Goal: Task Accomplishment & Management: Manage account settings

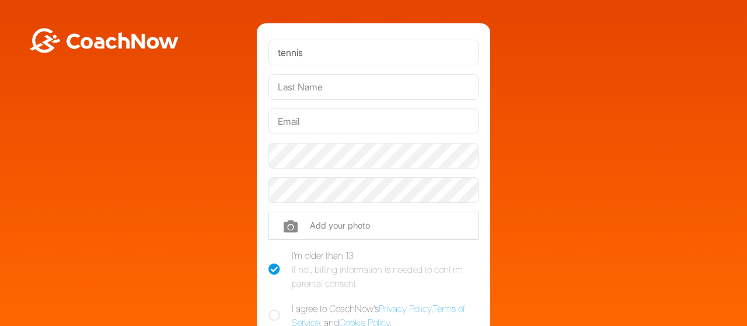
type input "tennis"
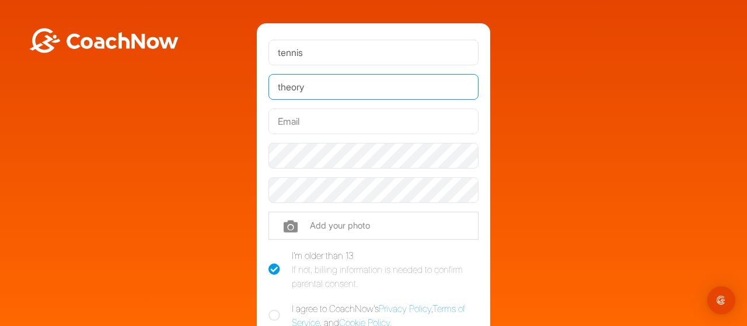
type input "theory"
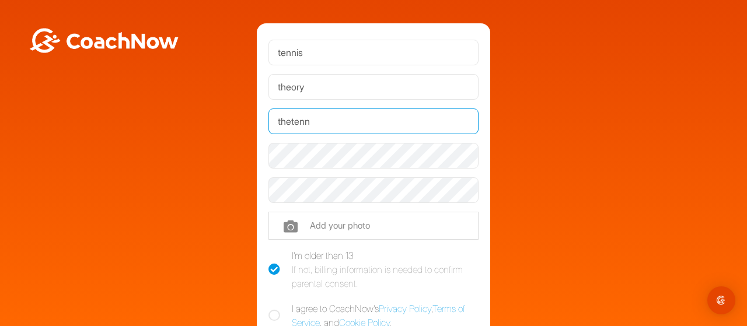
type input "[EMAIL_ADDRESS][DOMAIN_NAME]"
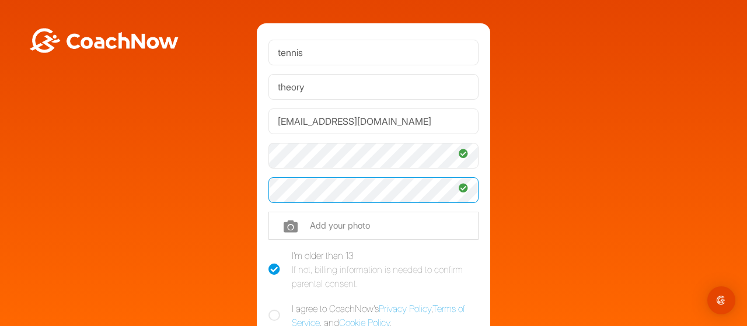
scroll to position [117, 0]
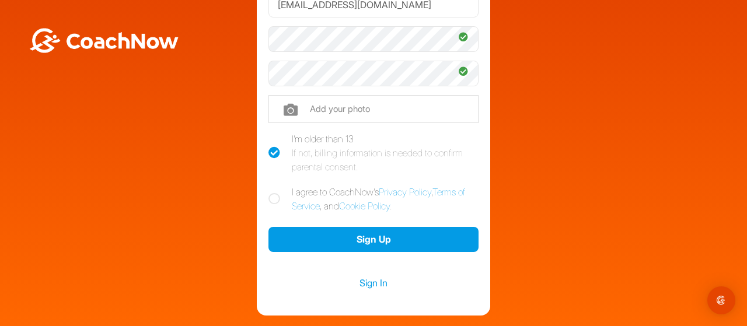
click at [270, 198] on icon at bounding box center [274, 199] width 12 height 12
click at [270, 193] on input "I agree to CoachNow's Privacy Policy , Terms of Service , and Cookie Policy ." at bounding box center [272, 189] width 8 height 8
checkbox input "true"
click at [373, 284] on link "Sign In" at bounding box center [373, 282] width 210 height 15
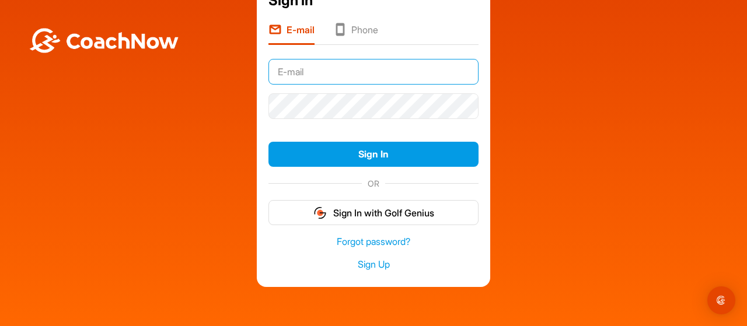
scroll to position [31, 0]
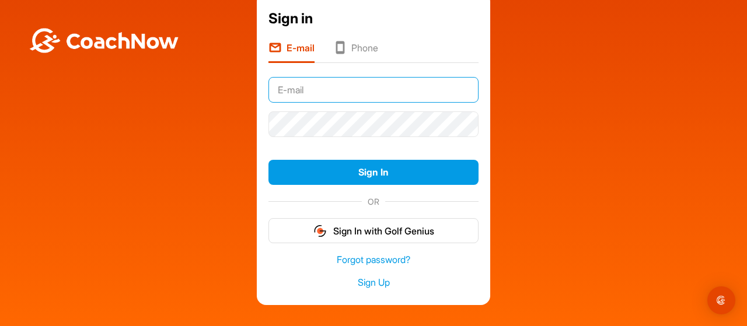
click at [316, 101] on input "text" at bounding box center [373, 90] width 210 height 26
type input "[EMAIL_ADDRESS][DOMAIN_NAME]"
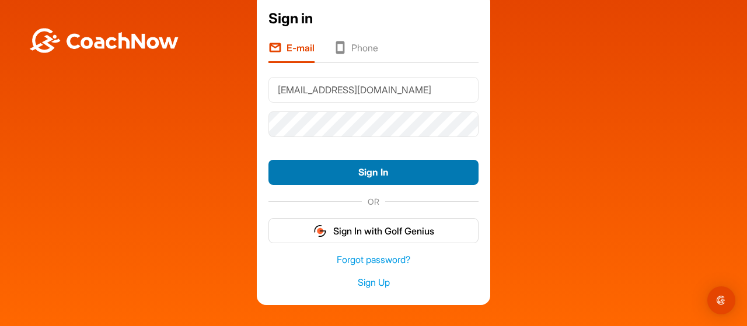
click at [369, 171] on button "Sign In" at bounding box center [373, 172] width 210 height 25
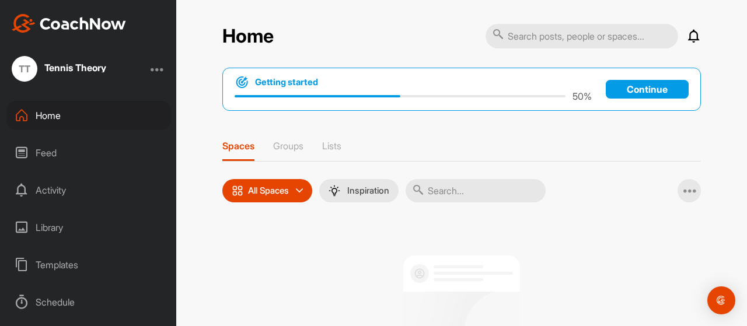
click at [625, 90] on p "Continue" at bounding box center [647, 89] width 83 height 19
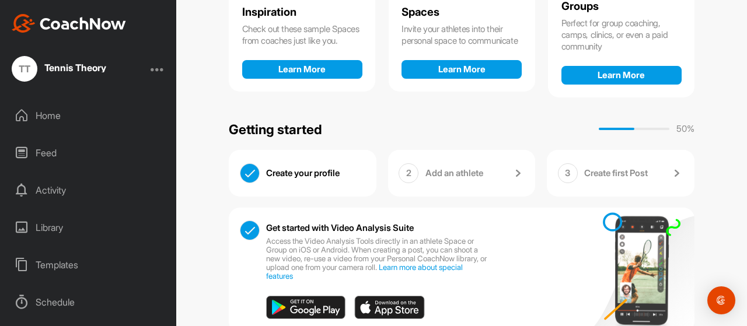
scroll to position [213, 0]
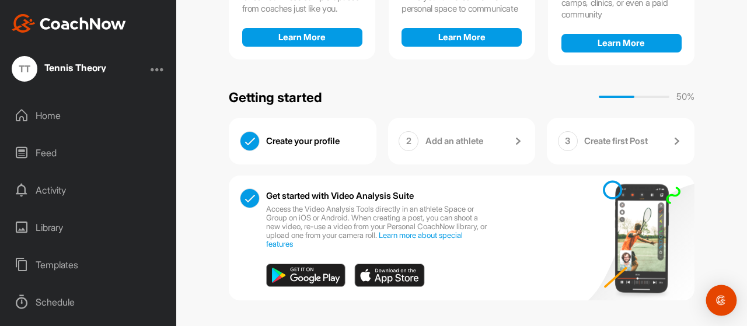
click at [726, 300] on img "Open Intercom Messenger" at bounding box center [720, 300] width 15 height 15
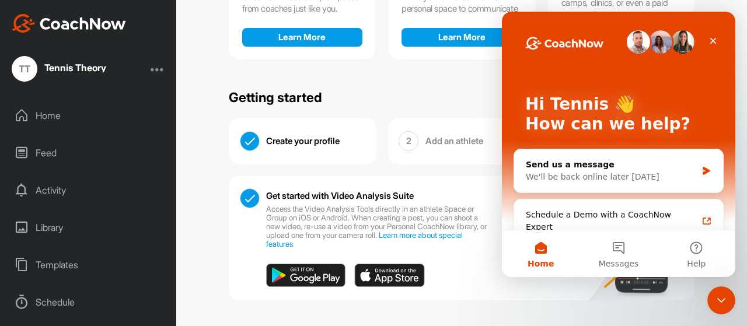
scroll to position [0, 0]
click at [714, 39] on icon "Close" at bounding box center [713, 41] width 6 height 6
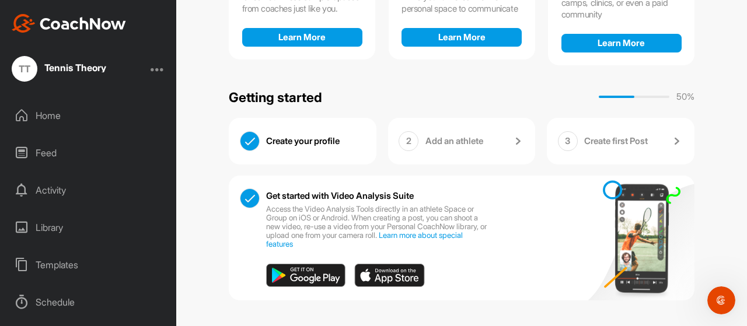
click at [43, 108] on div "Home" at bounding box center [88, 115] width 165 height 29
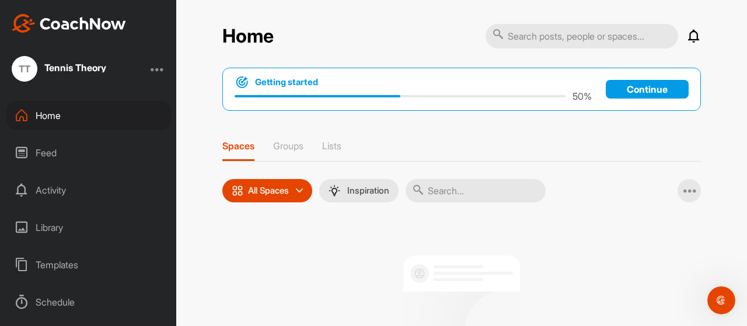
click at [162, 68] on div at bounding box center [158, 69] width 14 height 14
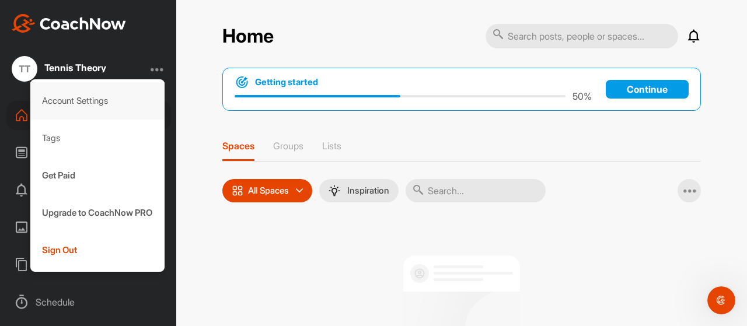
click at [89, 94] on div "Account Settings" at bounding box center [97, 100] width 135 height 37
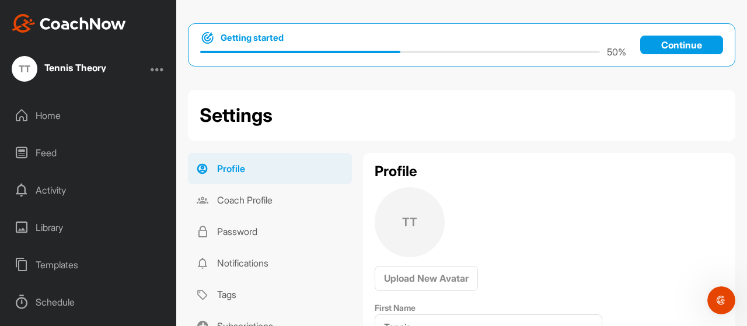
click at [152, 70] on div "TT Tennis Theory" at bounding box center [88, 69] width 176 height 26
click at [156, 70] on div at bounding box center [158, 69] width 14 height 14
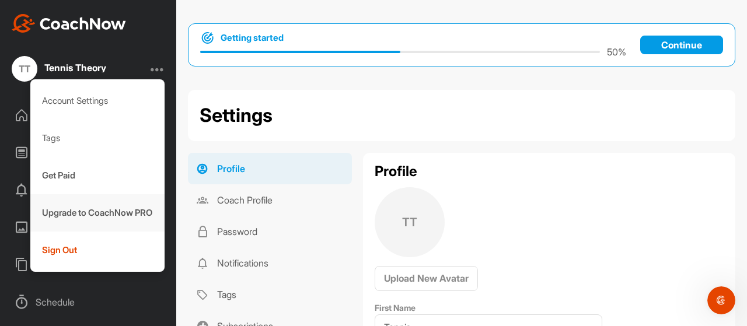
click at [82, 210] on div "Upgrade to CoachNow PRO" at bounding box center [97, 212] width 135 height 37
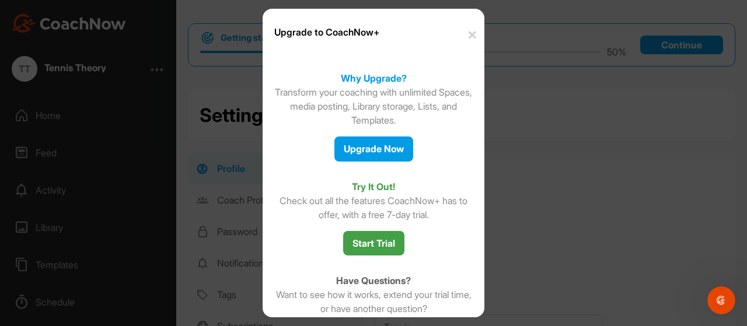
scroll to position [97, 0]
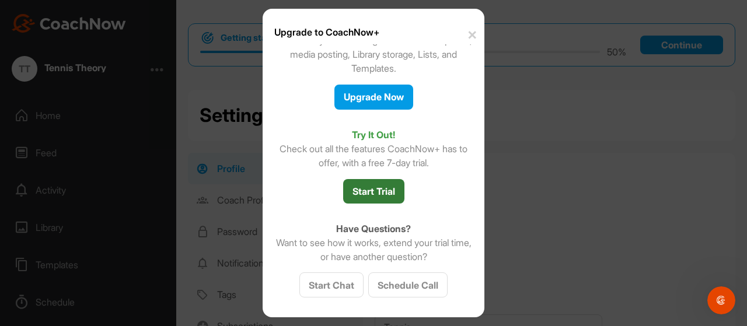
click at [374, 191] on button "Start Trial" at bounding box center [373, 191] width 61 height 25
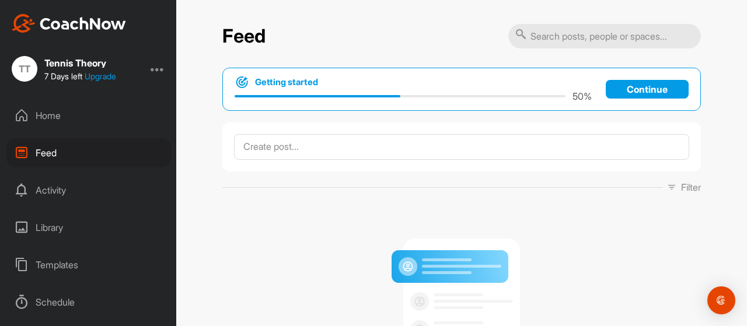
click at [156, 69] on div at bounding box center [158, 69] width 14 height 14
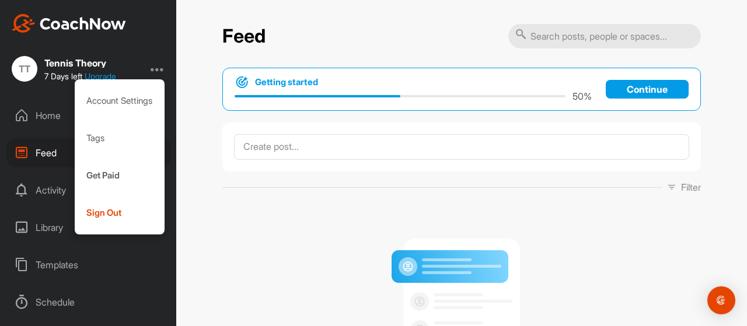
click at [22, 64] on div "TT" at bounding box center [25, 69] width 26 height 26
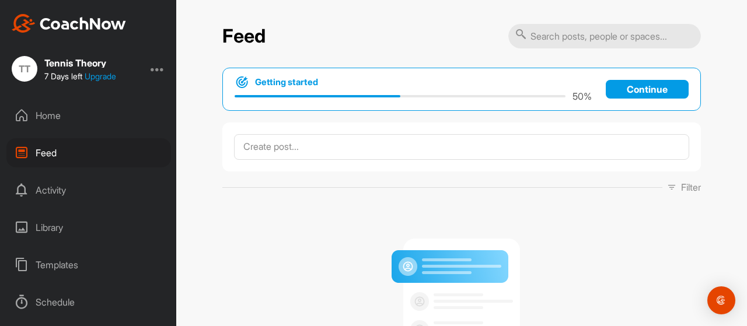
click at [160, 66] on div at bounding box center [158, 69] width 14 height 14
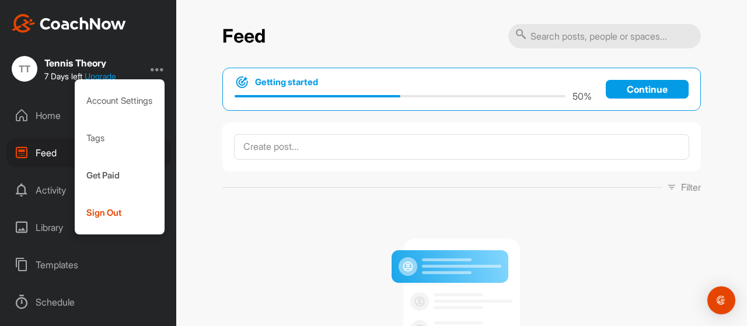
click at [41, 229] on div "Library" at bounding box center [88, 227] width 165 height 29
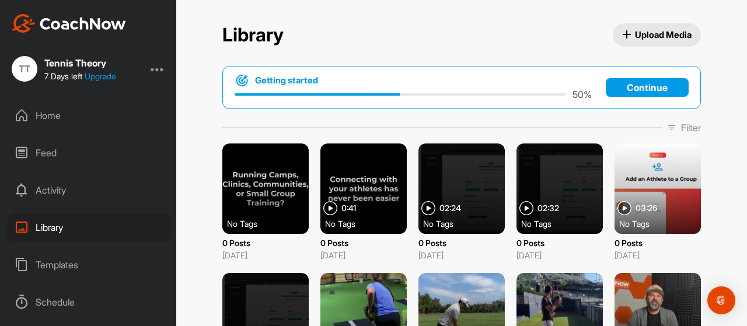
scroll to position [90, 0]
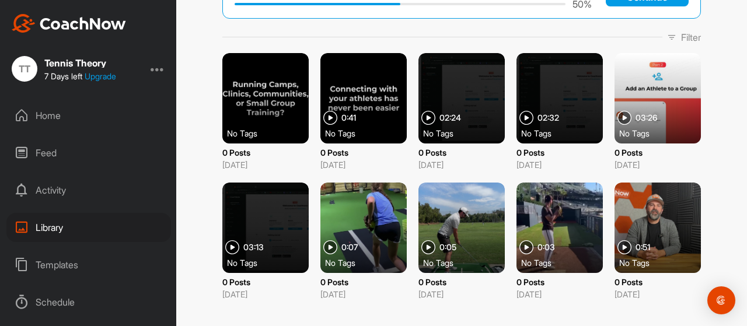
click at [550, 220] on div at bounding box center [559, 228] width 86 height 90
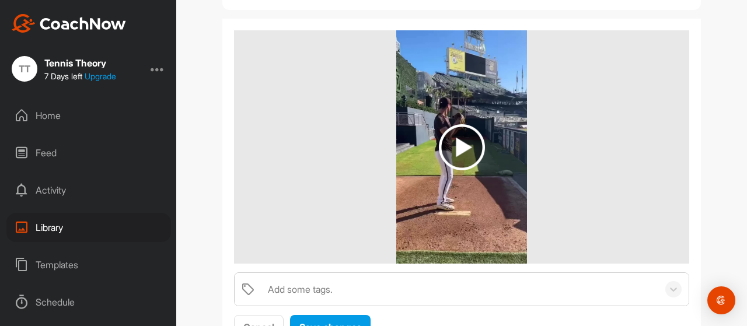
scroll to position [170, 0]
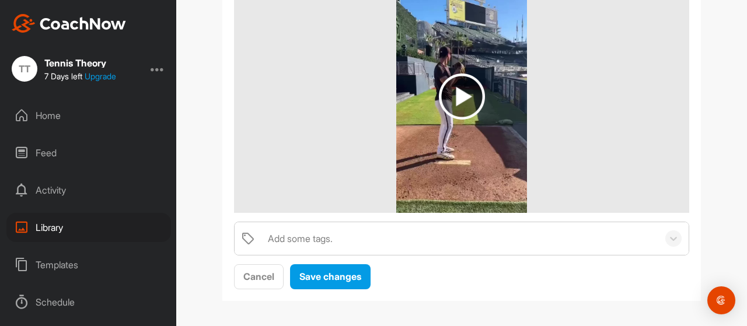
click at [462, 102] on img at bounding box center [462, 97] width 46 height 46
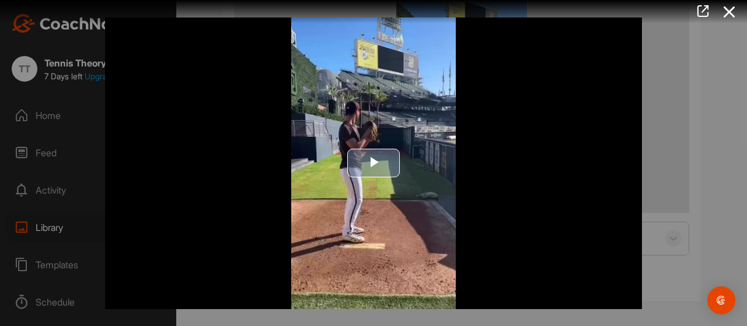
click at [373, 163] on span "Video Player" at bounding box center [373, 163] width 0 height 0
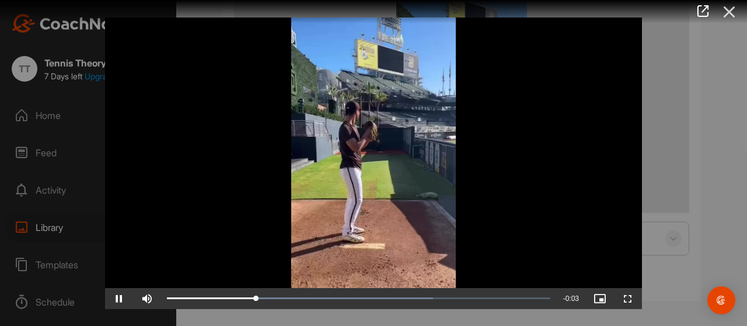
click at [729, 13] on icon at bounding box center [729, 12] width 27 height 22
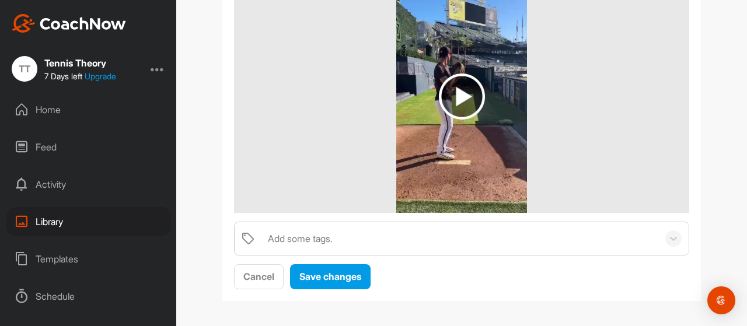
scroll to position [0, 0]
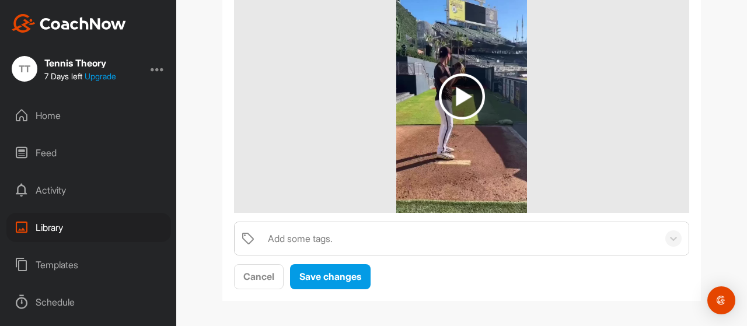
click at [55, 149] on div "Feed" at bounding box center [88, 152] width 165 height 29
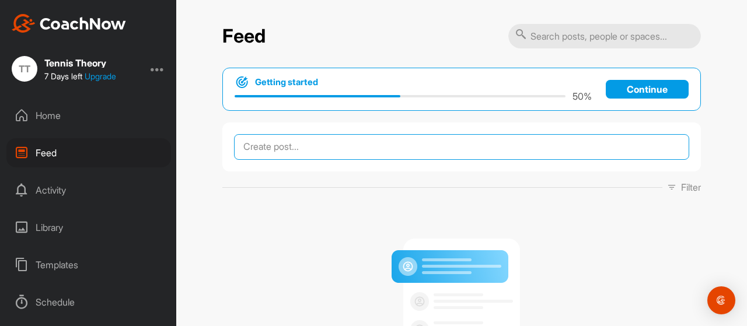
click at [293, 143] on textarea at bounding box center [461, 147] width 455 height 26
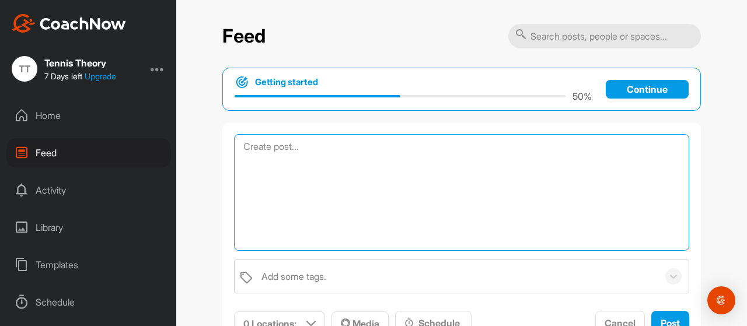
scroll to position [117, 0]
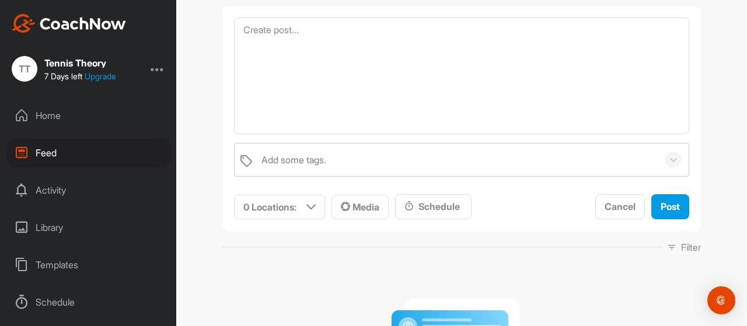
click at [58, 185] on div "Activity" at bounding box center [88, 190] width 165 height 29
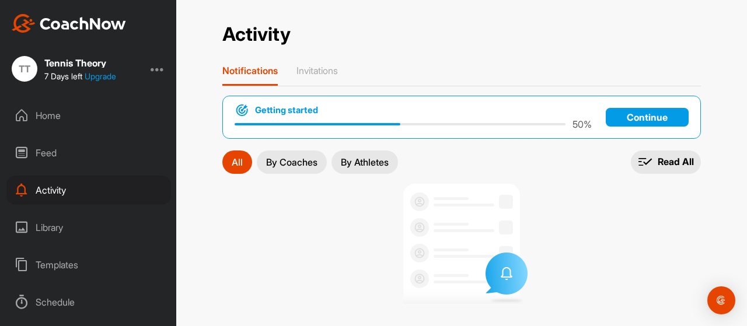
click at [53, 117] on div "Home" at bounding box center [88, 115] width 165 height 29
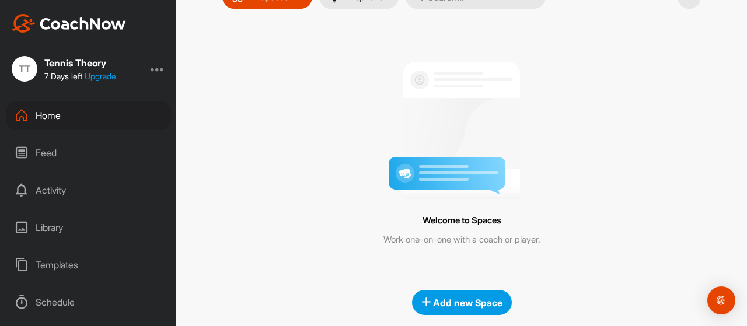
scroll to position [208, 0]
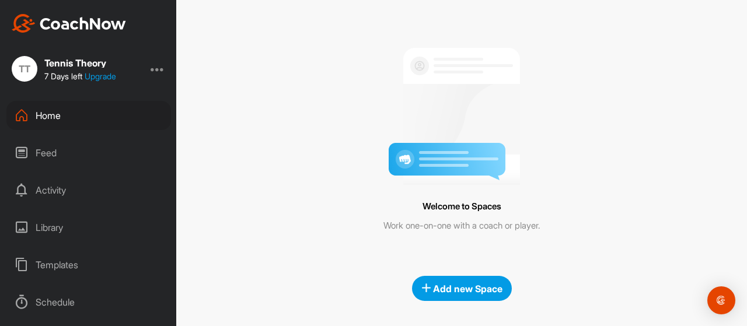
click at [72, 261] on div "Templates" at bounding box center [88, 264] width 165 height 29
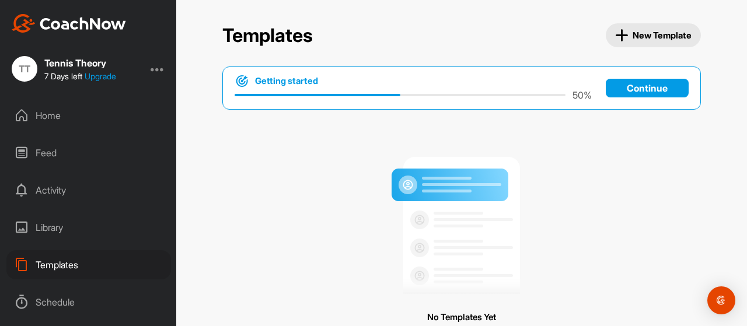
click at [106, 27] on img at bounding box center [69, 23] width 114 height 19
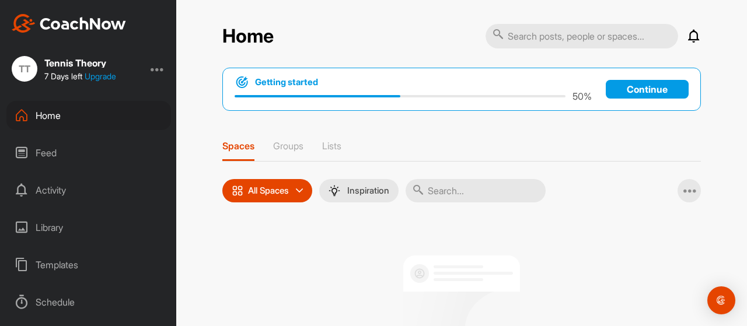
click at [163, 72] on div at bounding box center [158, 69] width 14 height 14
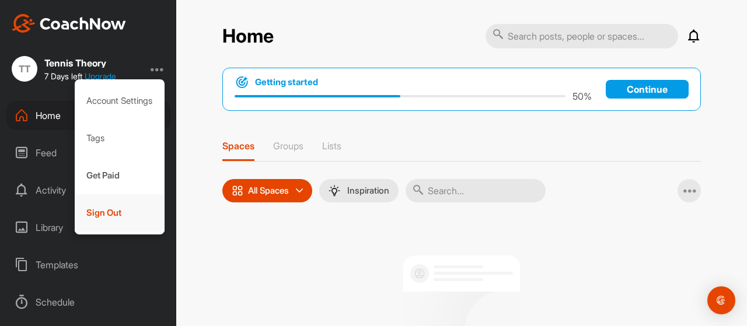
click at [110, 209] on div "Sign Out" at bounding box center [120, 212] width 90 height 37
